Goal: Transaction & Acquisition: Subscribe to service/newsletter

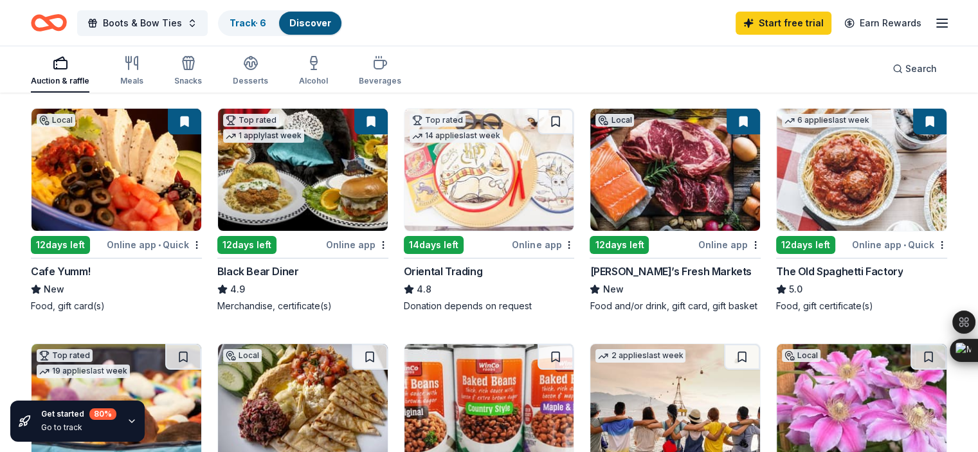
scroll to position [85, 0]
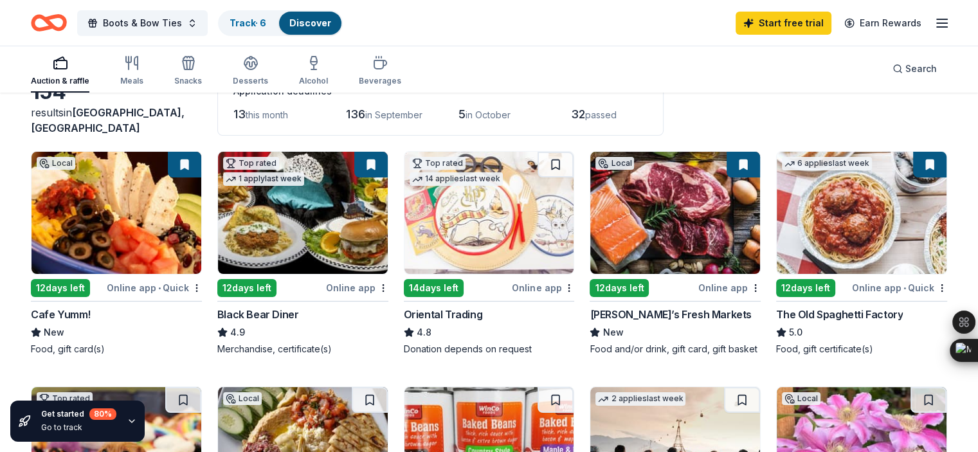
click at [90, 313] on div "Cafe Yumm!" at bounding box center [61, 314] width 60 height 15
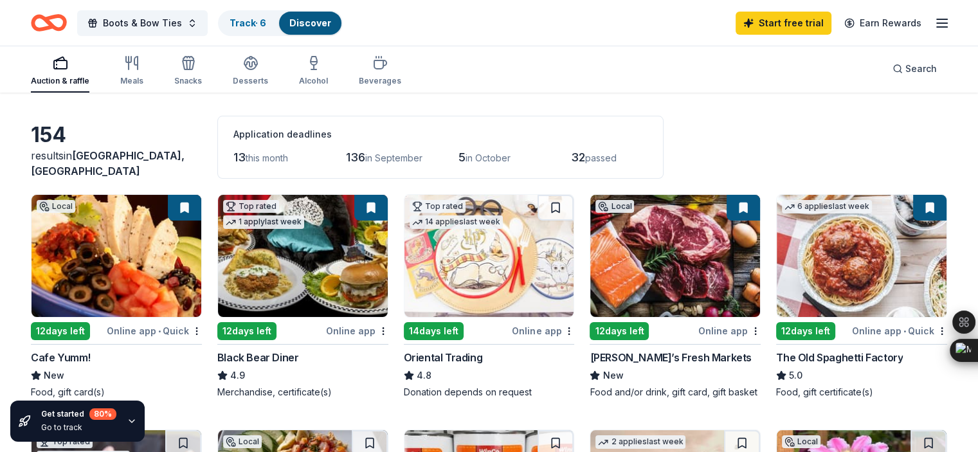
scroll to position [129, 0]
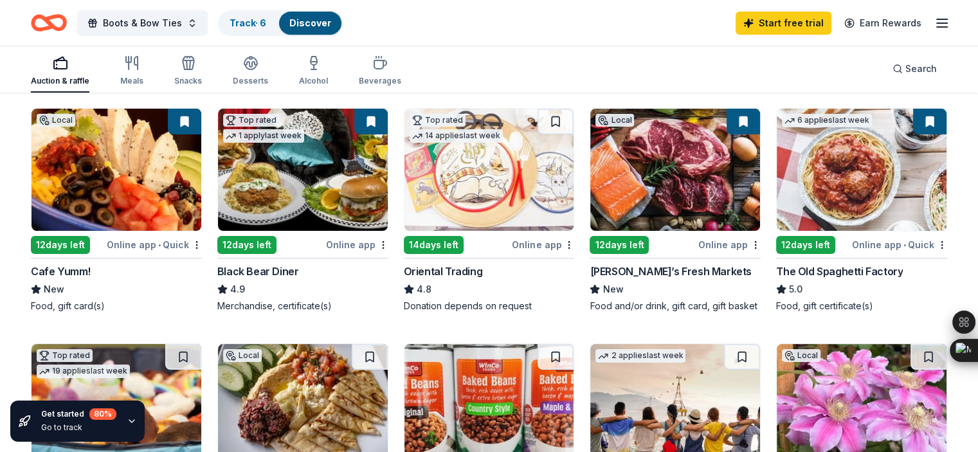
drag, startPoint x: 600, startPoint y: 87, endPoint x: 602, endPoint y: 141, distance: 54.7
drag, startPoint x: 602, startPoint y: 141, endPoint x: 578, endPoint y: 29, distance: 114.8
click at [578, 29] on div "Boots & Bow Ties Track · 6 Discover Start free trial Earn Rewards" at bounding box center [489, 23] width 916 height 30
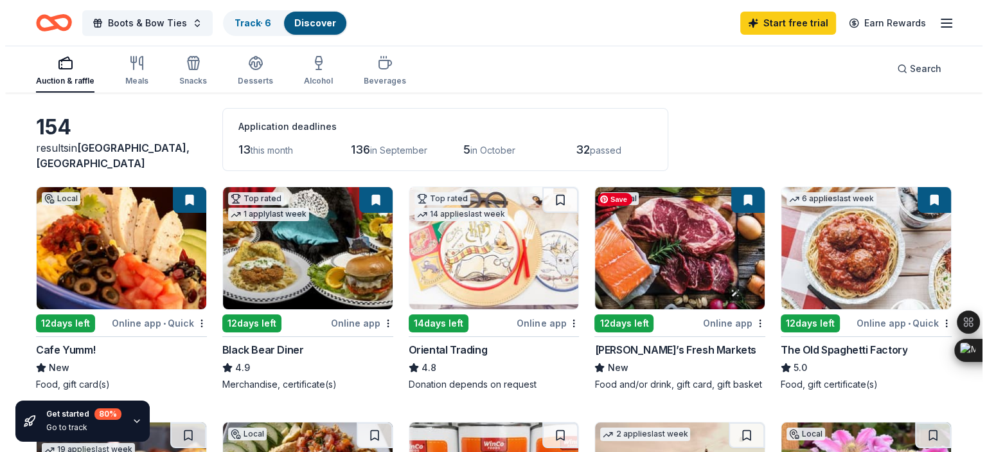
scroll to position [8, 0]
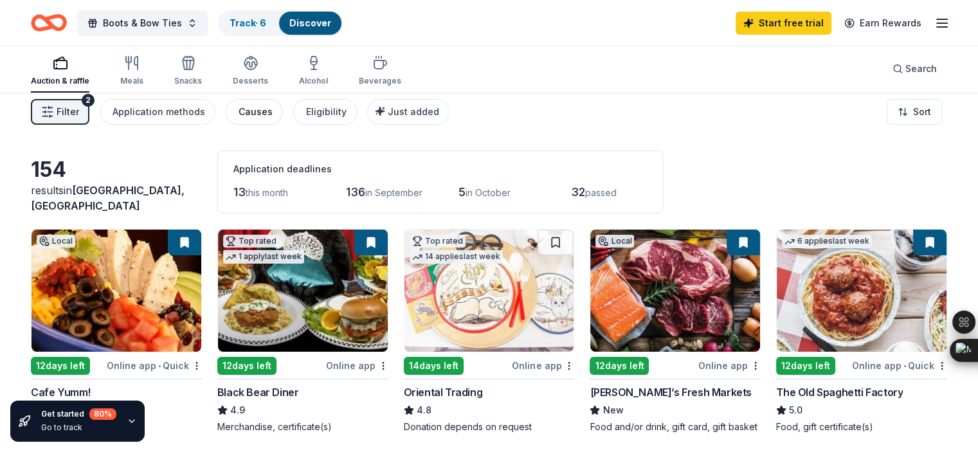
click at [271, 109] on div "Causes" at bounding box center [255, 111] width 34 height 15
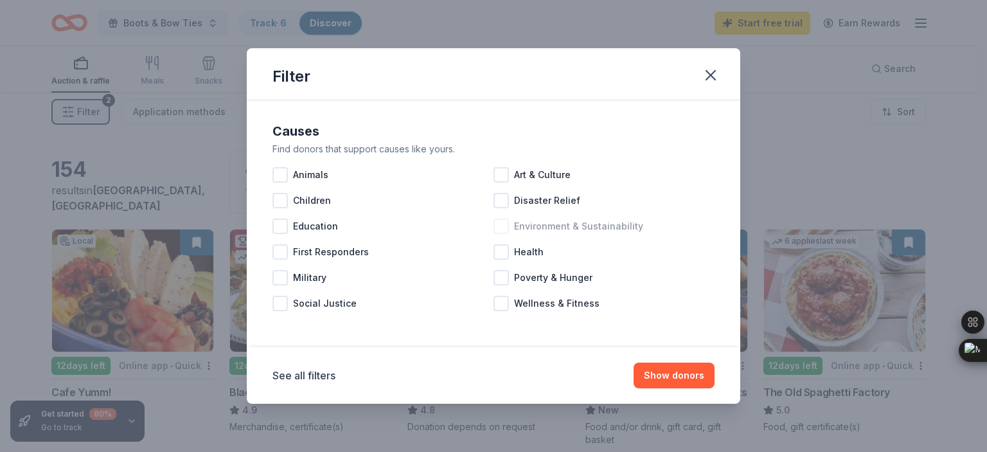
click at [503, 227] on div at bounding box center [501, 226] width 15 height 15
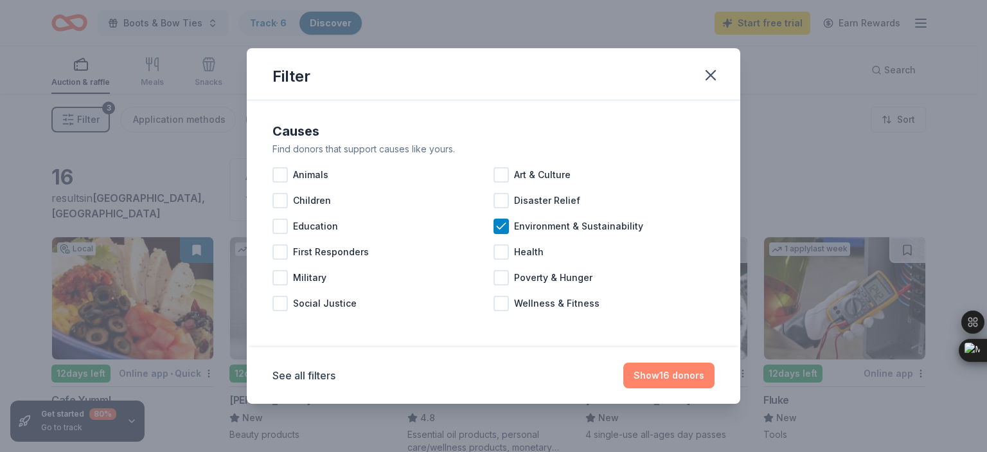
click at [665, 377] on button "Show 16 donors" at bounding box center [668, 376] width 91 height 26
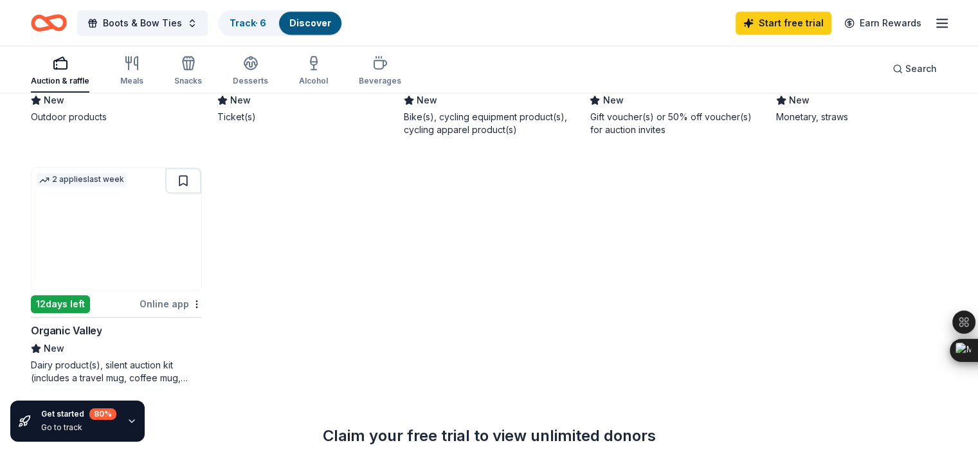
scroll to position [857, 0]
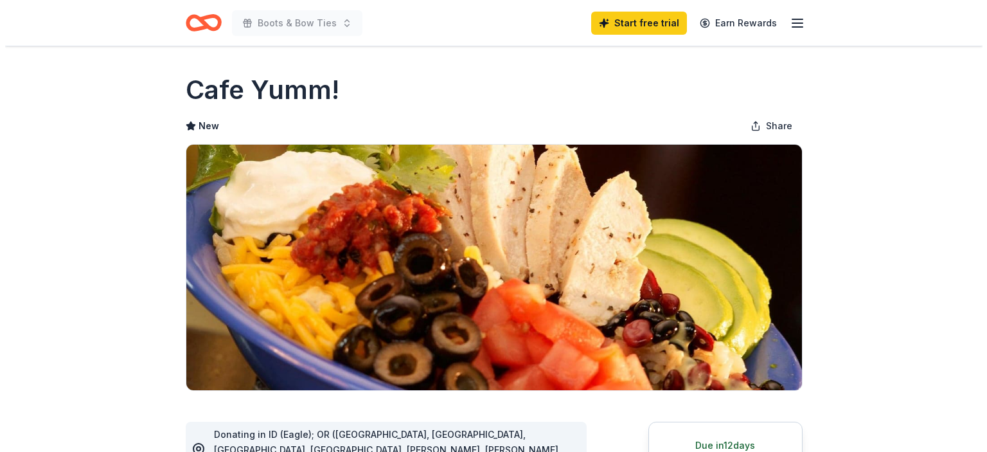
scroll to position [129, 0]
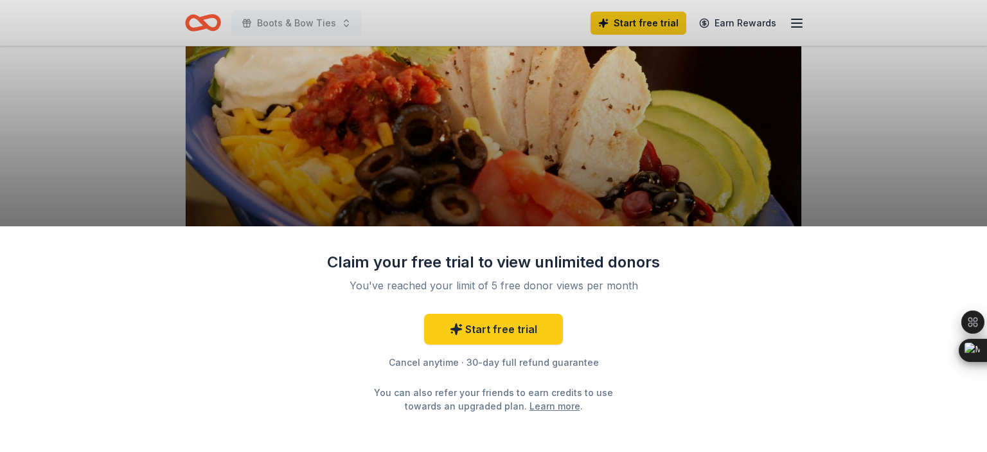
click at [725, 66] on div "Claim your free trial to view unlimited donors You've reached your limit of 5 f…" at bounding box center [493, 226] width 987 height 452
click at [638, 24] on div "Claim your free trial to view unlimited donors You've reached your limit of 5 f…" at bounding box center [493, 226] width 987 height 452
click at [488, 330] on link "Start free trial" at bounding box center [493, 329] width 139 height 31
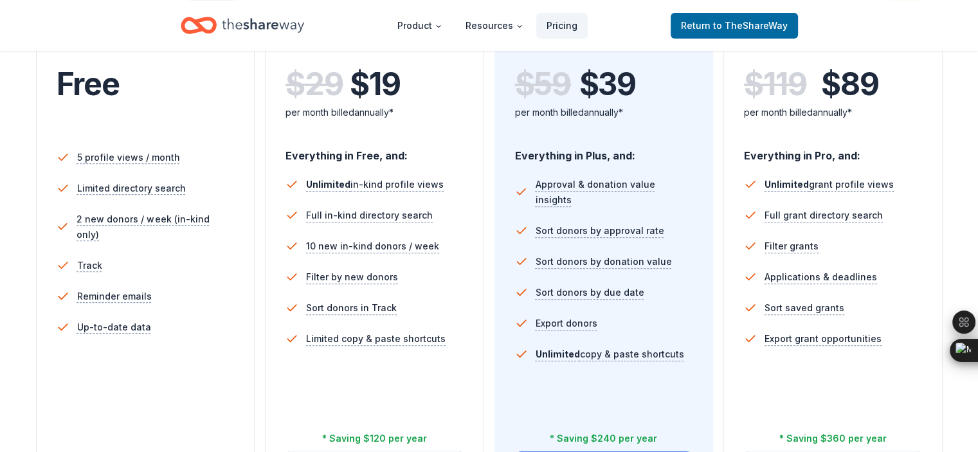
scroll to position [386, 0]
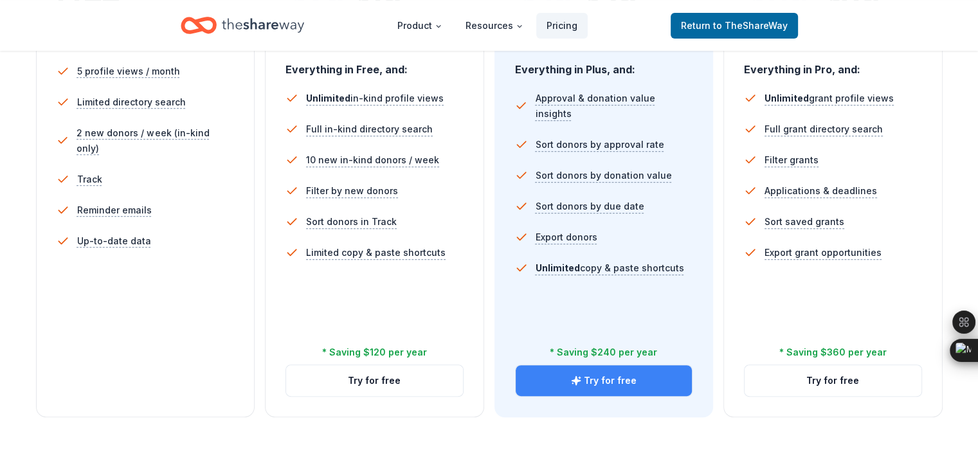
click at [595, 365] on button "Try for free" at bounding box center [603, 380] width 177 height 31
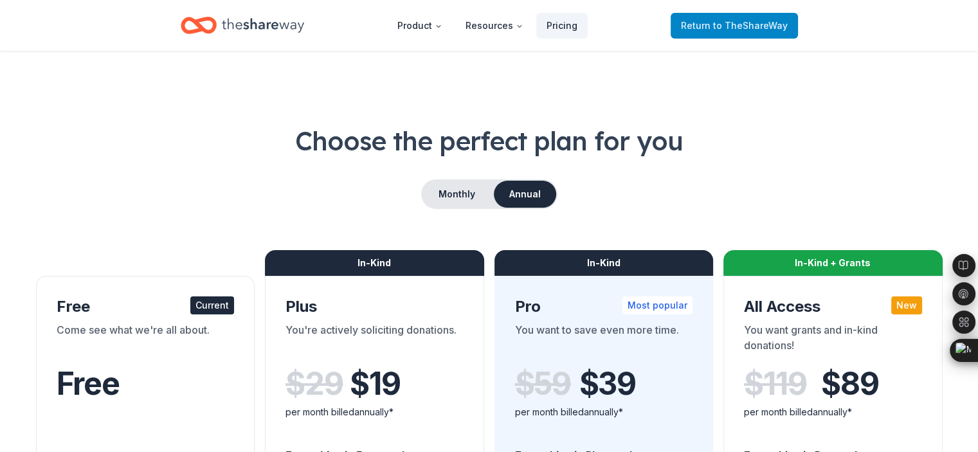
click at [742, 27] on span "to TheShareWay" at bounding box center [750, 25] width 75 height 11
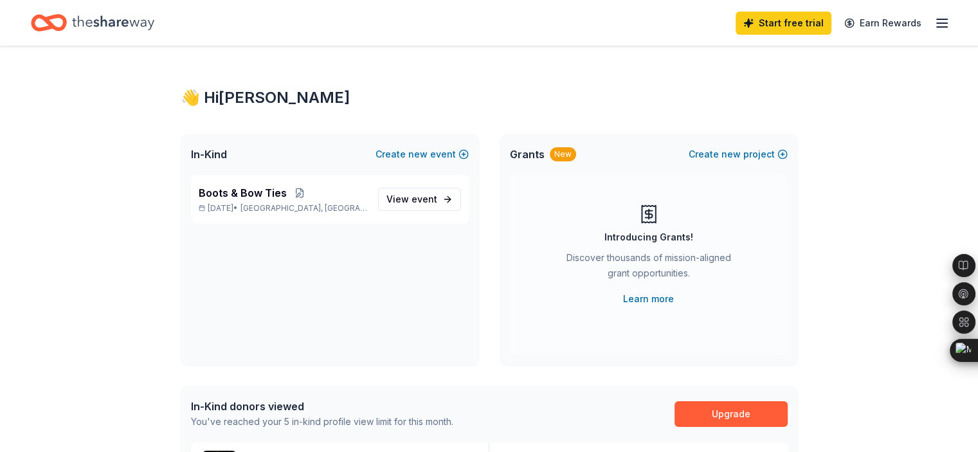
click at [934, 23] on icon "button" at bounding box center [941, 22] width 15 height 15
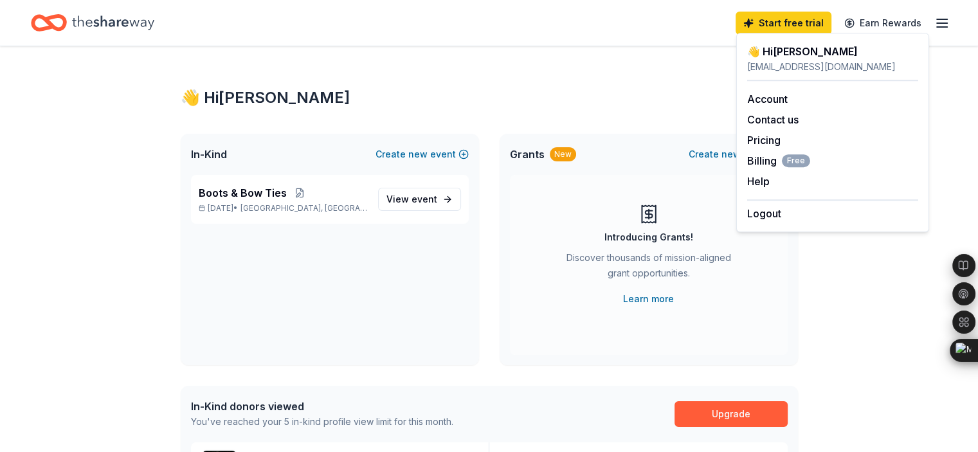
click at [134, 23] on icon "Home" at bounding box center [113, 22] width 82 height 14
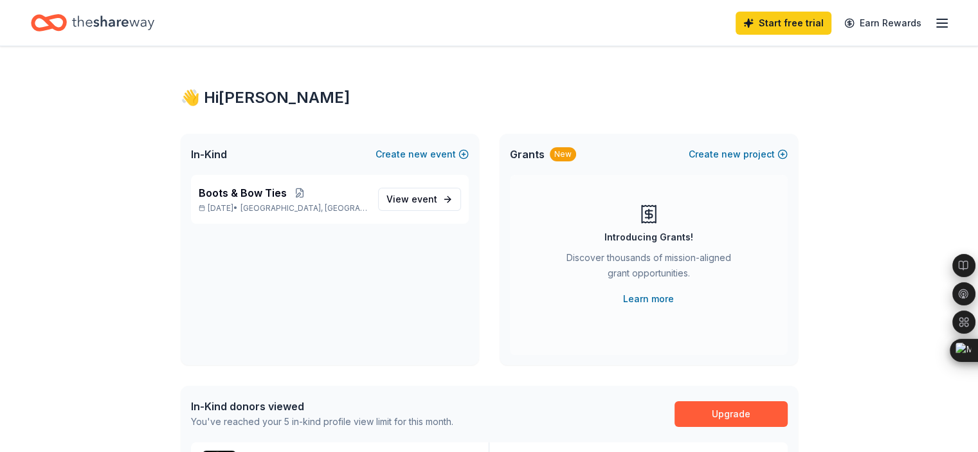
click at [65, 22] on icon "Home" at bounding box center [55, 22] width 20 height 13
